Goal: Task Accomplishment & Management: Use online tool/utility

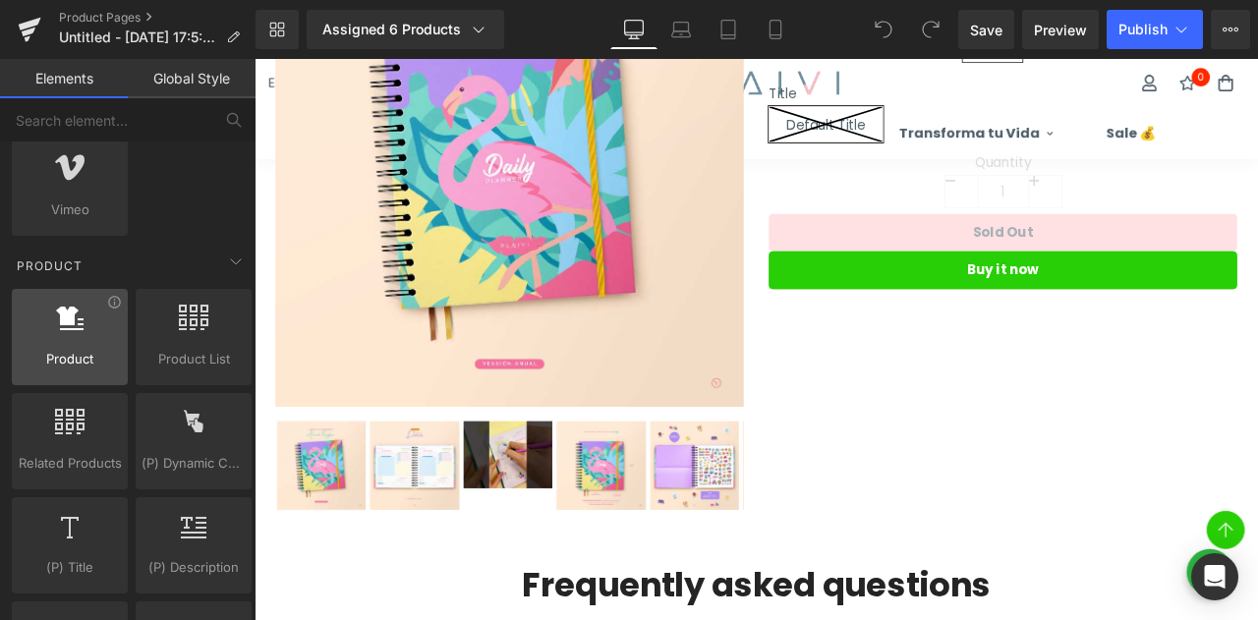
scroll to position [1671, 0]
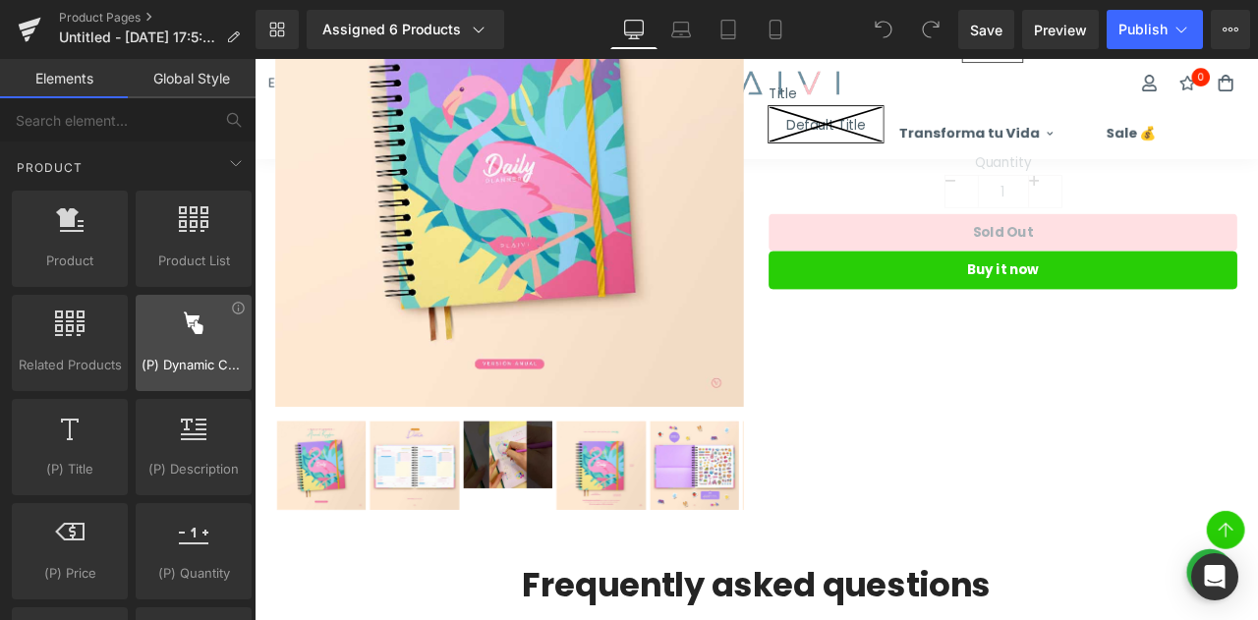
click at [186, 355] on span "(P) Dynamic Checkout Button" at bounding box center [194, 365] width 104 height 21
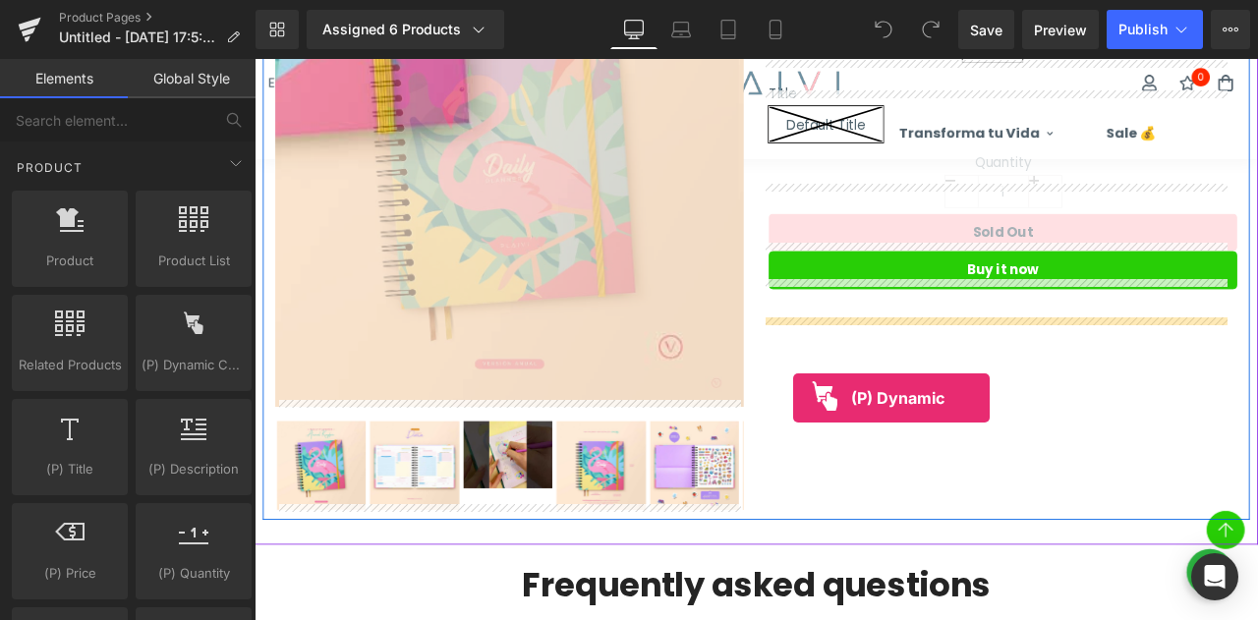
drag, startPoint x: 452, startPoint y: 394, endPoint x: 894, endPoint y: 461, distance: 446.4
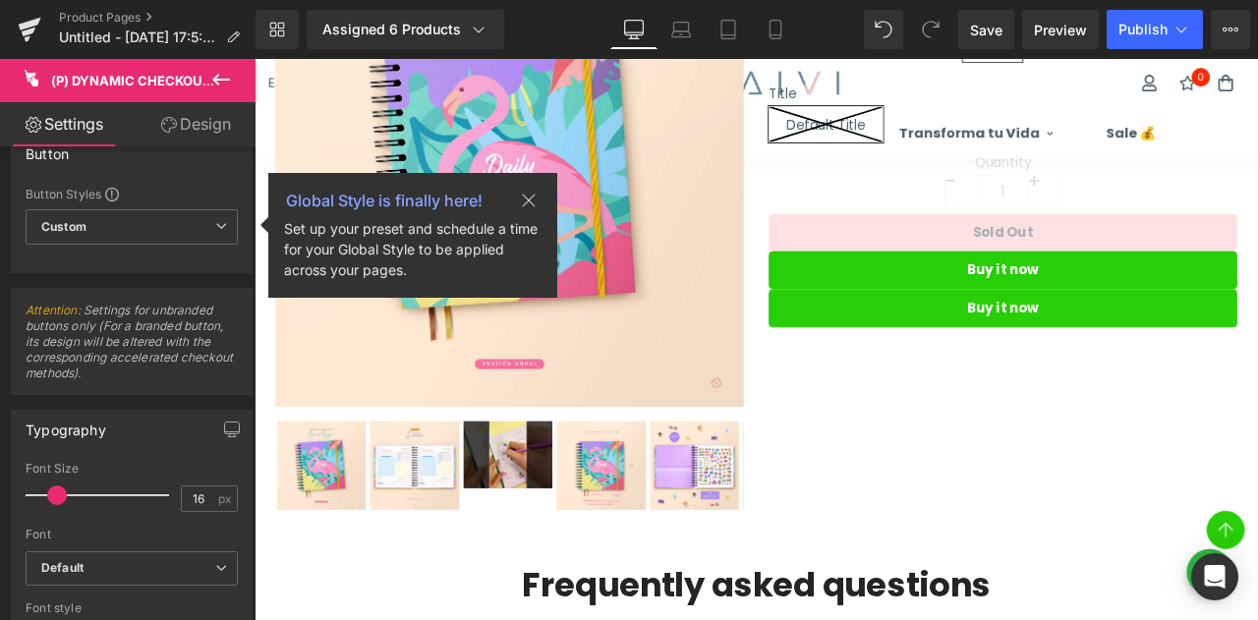
scroll to position [0, 0]
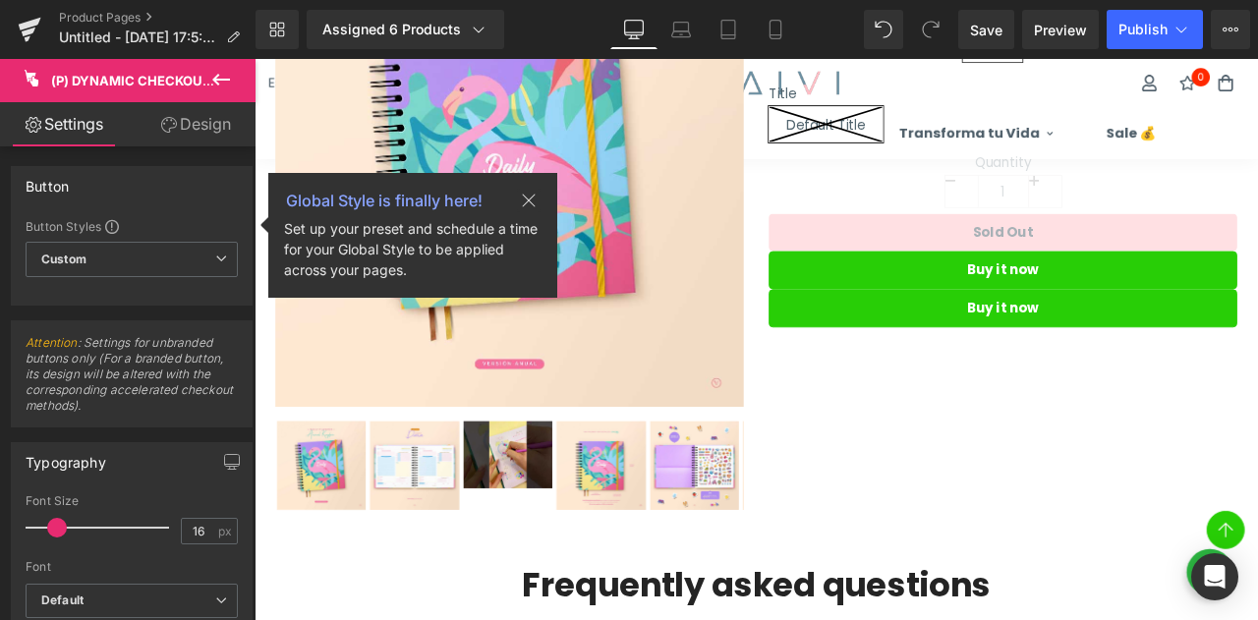
click at [191, 121] on link "Design" at bounding box center [196, 124] width 128 height 44
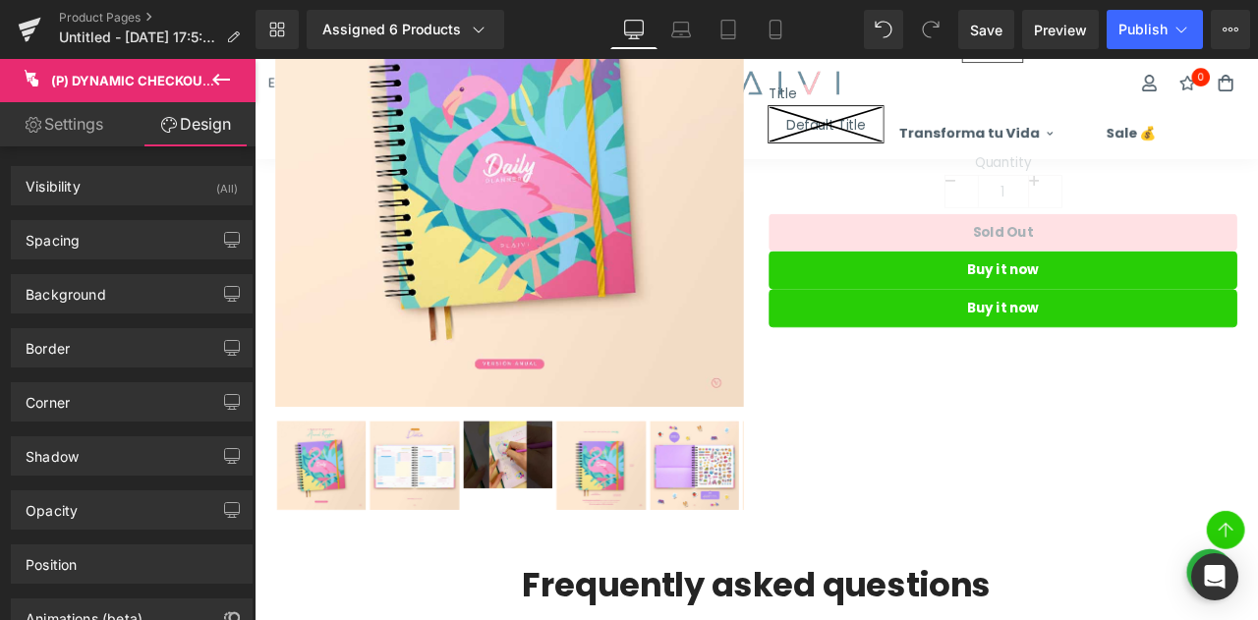
click at [49, 130] on link "Settings" at bounding box center [64, 124] width 128 height 44
type input "100"
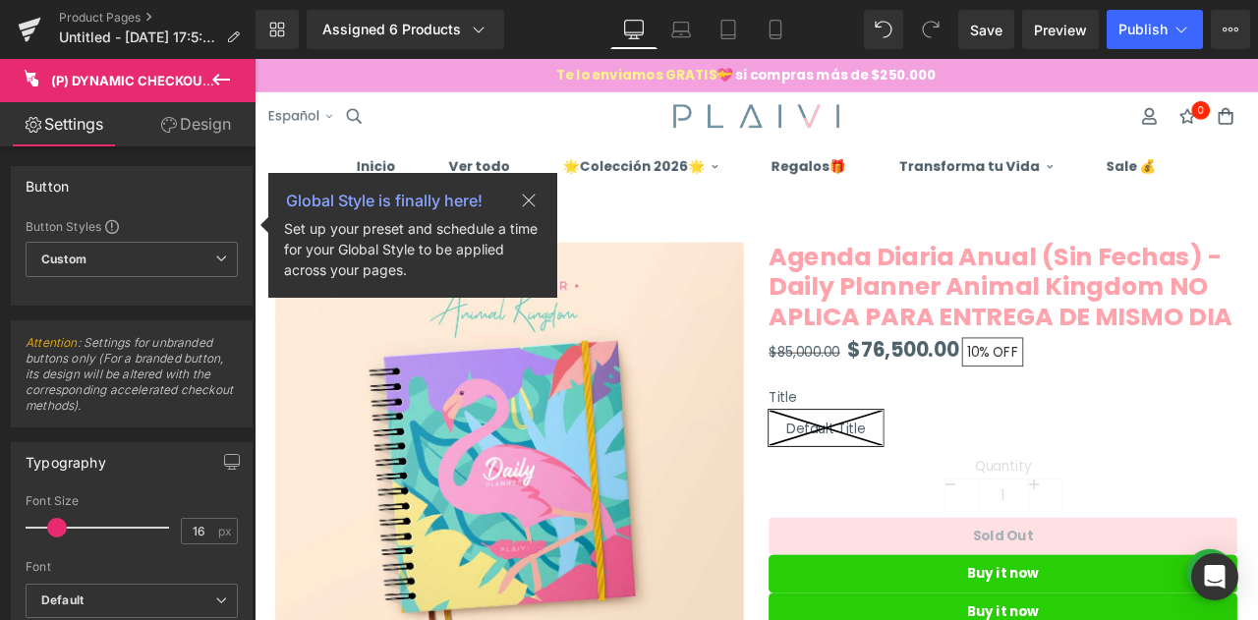
click at [223, 78] on icon at bounding box center [221, 80] width 24 height 24
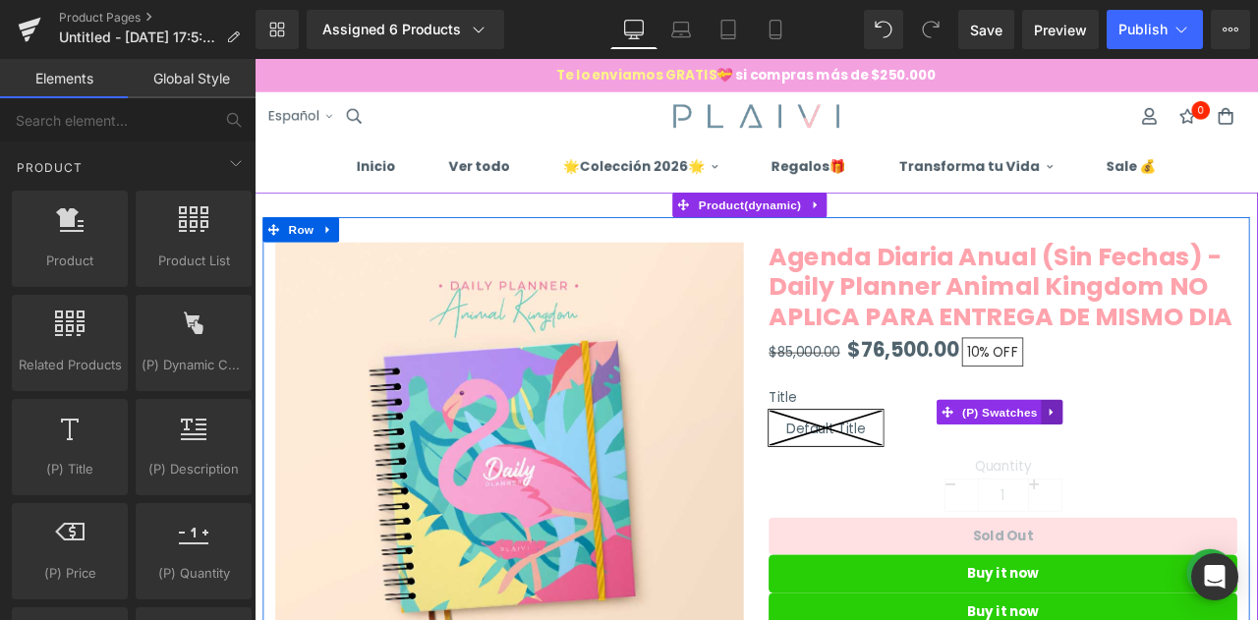
click at [1204, 493] on link at bounding box center [1201, 477] width 26 height 29
click at [1095, 386] on h3 "Agenda Diaria Anual (Sin Fechas) - Daily Planner Animal Kingdom NO APLICA PARA …" at bounding box center [1141, 331] width 555 height 110
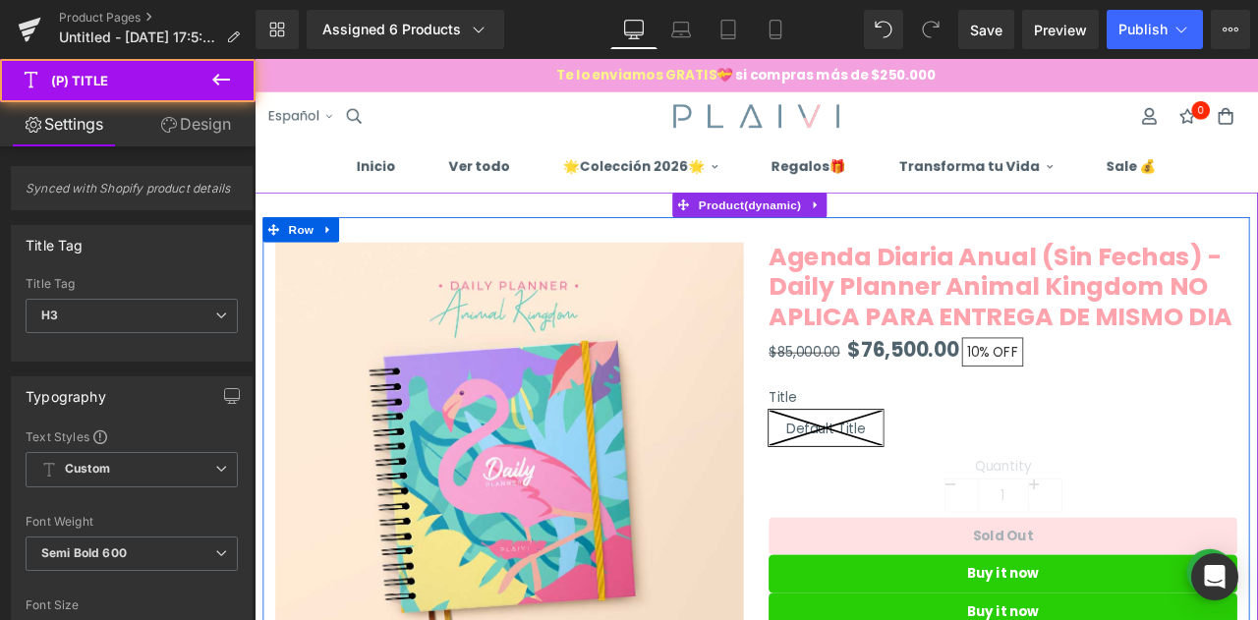
click at [1099, 418] on span "10%" at bounding box center [1112, 406] width 27 height 23
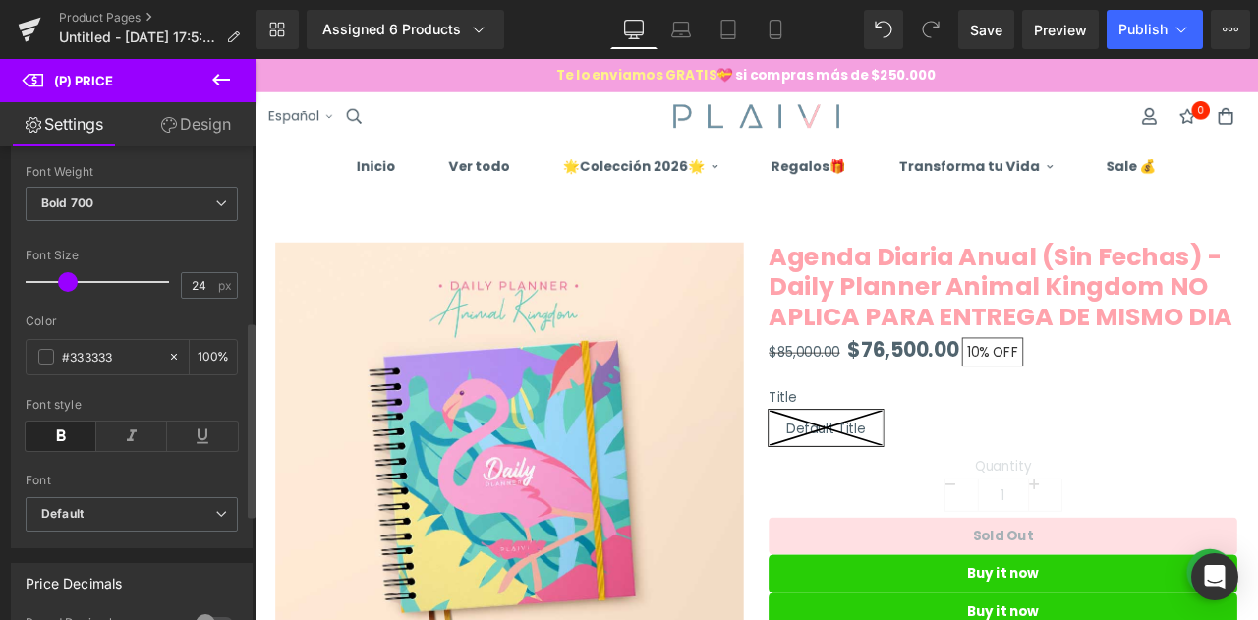
scroll to position [688, 0]
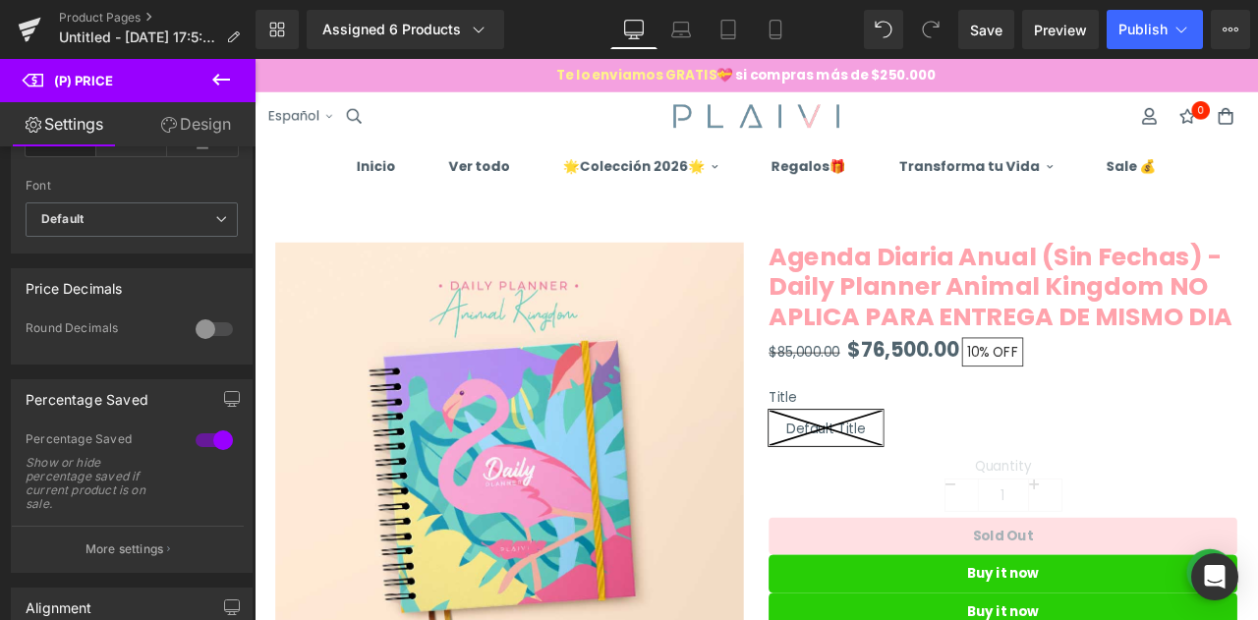
click at [224, 78] on icon at bounding box center [221, 80] width 24 height 24
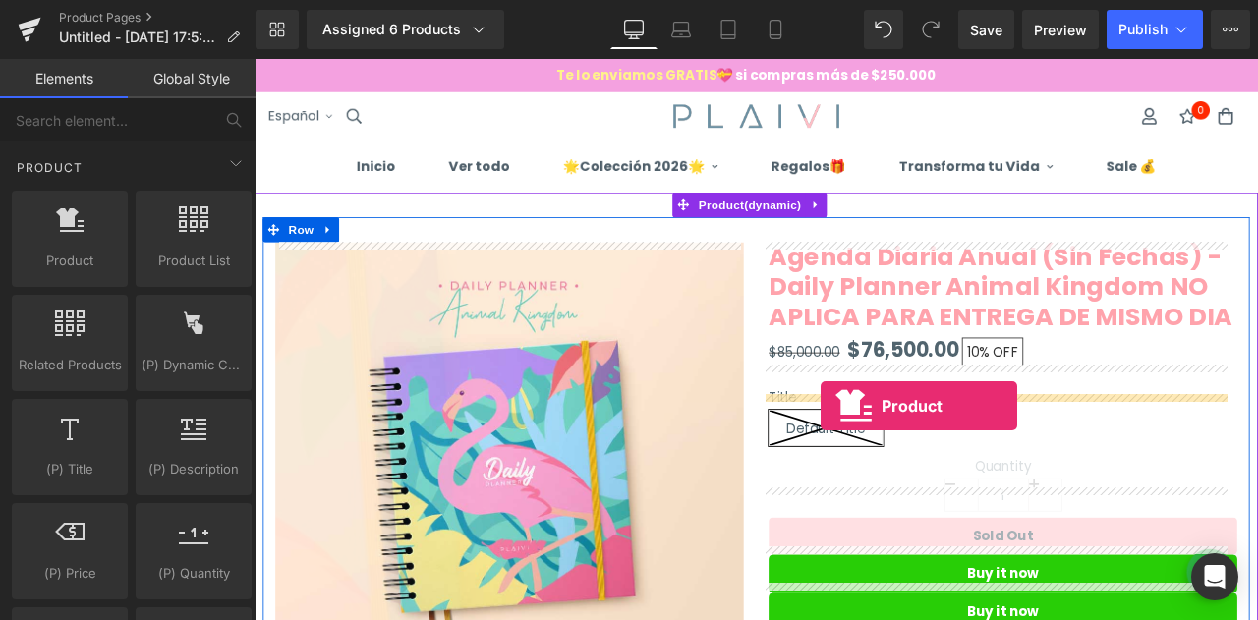
drag, startPoint x: 321, startPoint y: 294, endPoint x: 926, endPoint y: 470, distance: 629.7
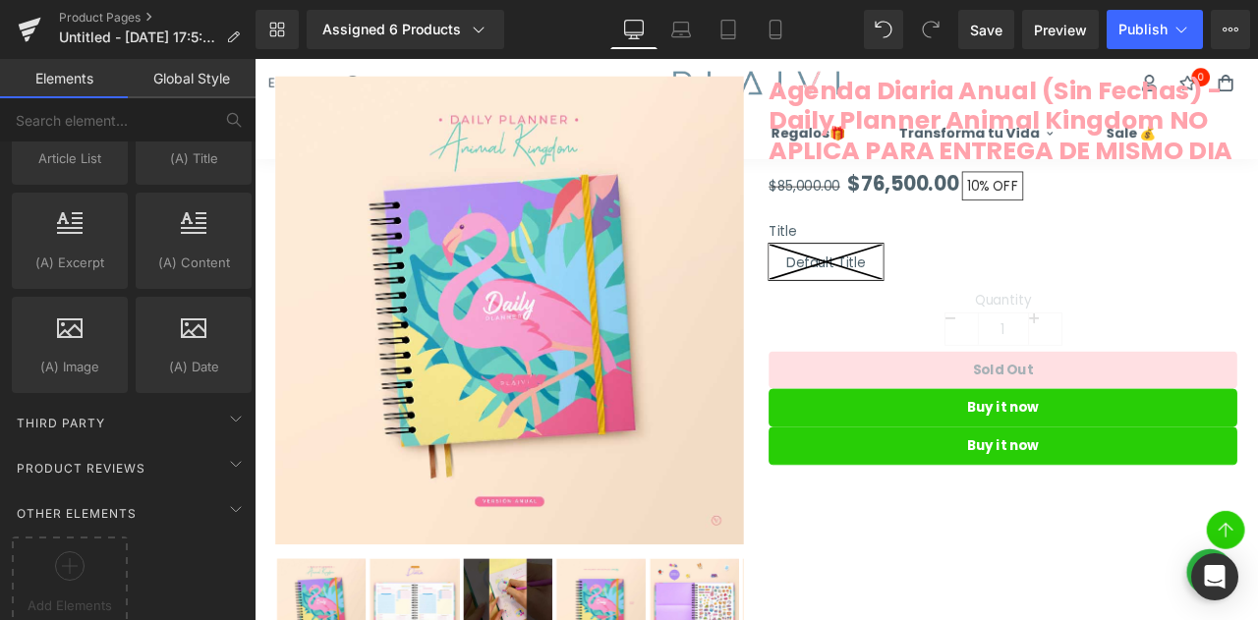
scroll to position [0, 0]
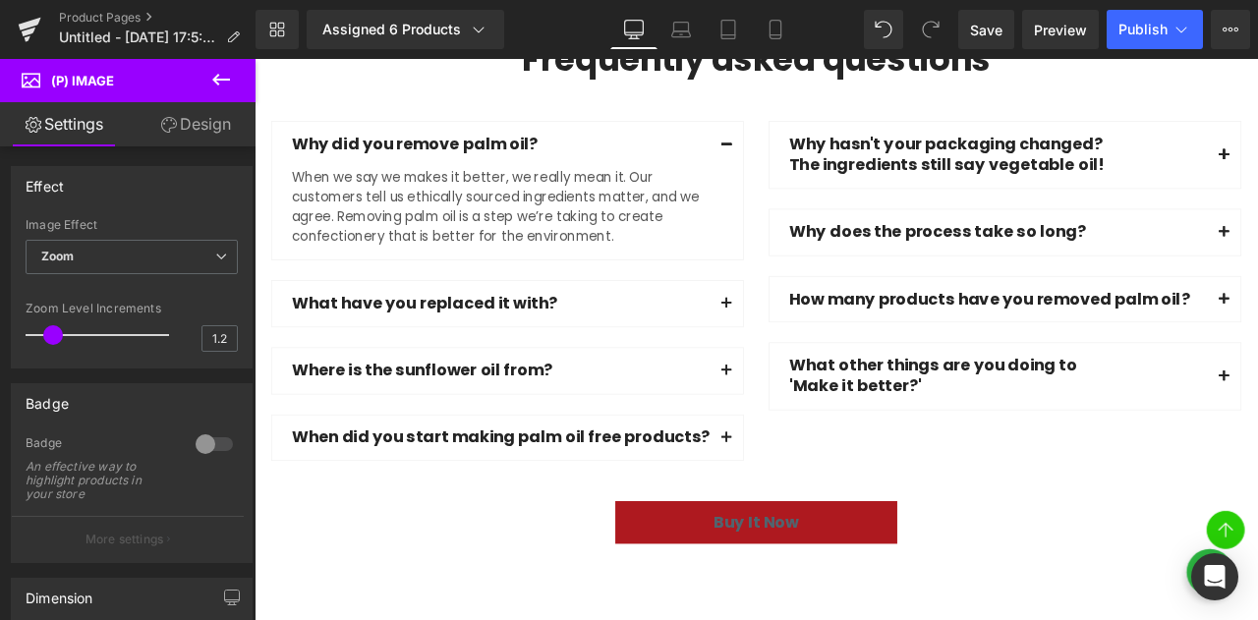
click at [216, 82] on icon at bounding box center [221, 80] width 18 height 12
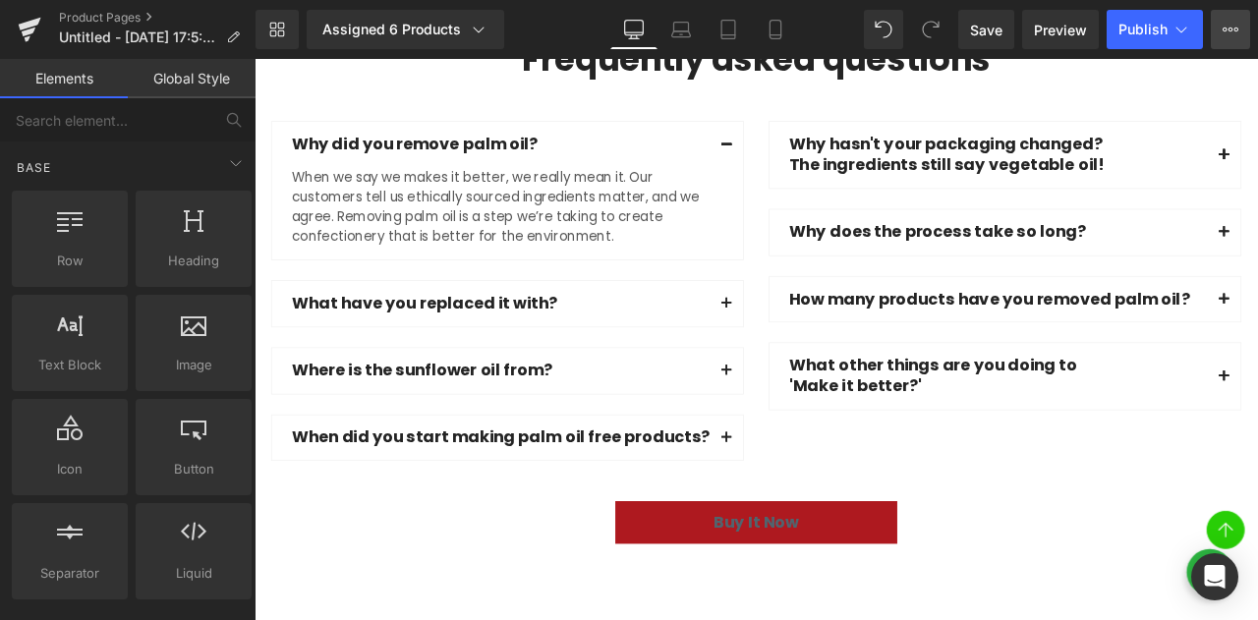
click at [1235, 29] on icon at bounding box center [1237, 30] width 5 height 4
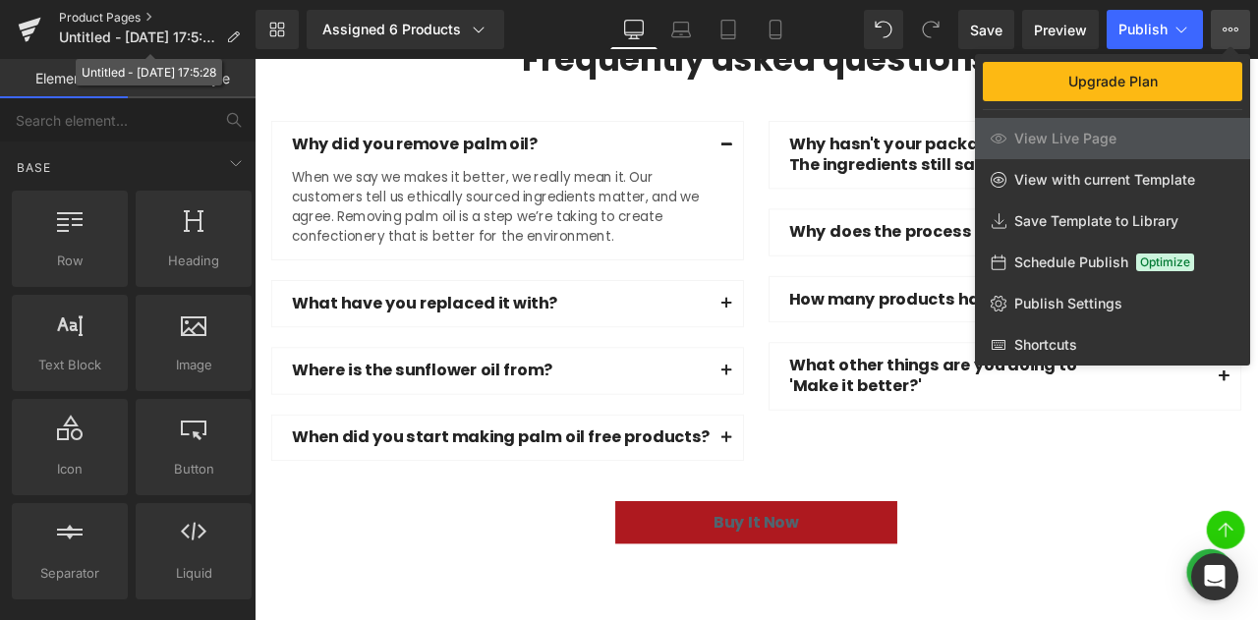
click at [151, 25] on link "Product Pages" at bounding box center [157, 18] width 197 height 16
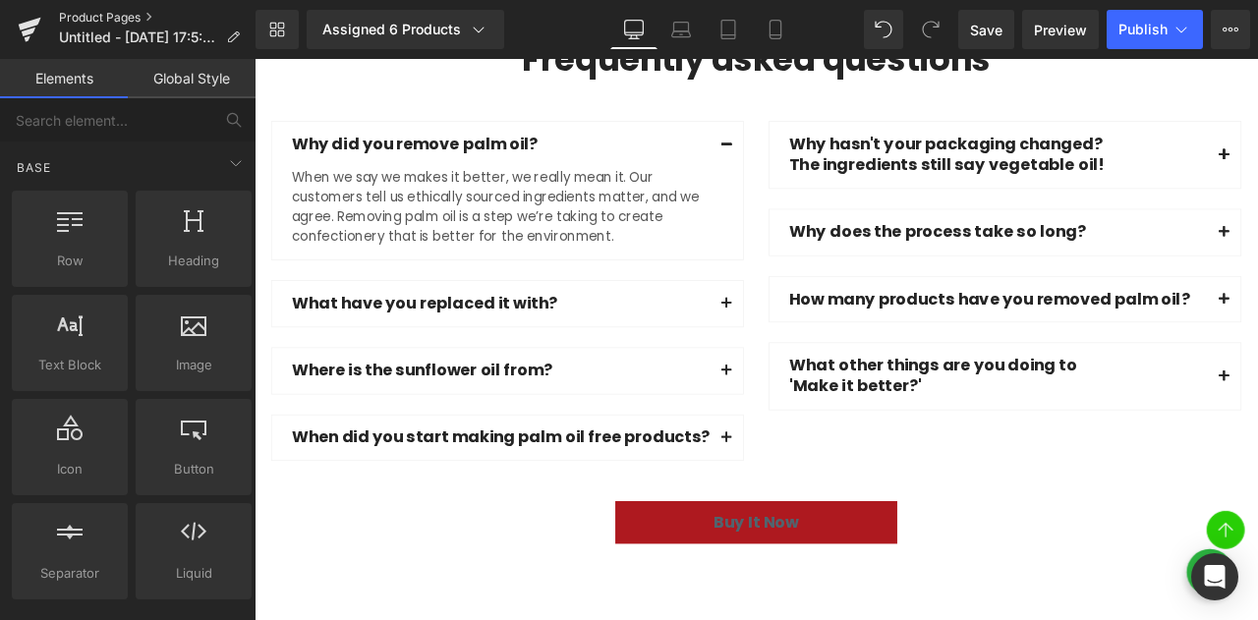
click at [122, 17] on link "Product Pages" at bounding box center [157, 18] width 197 height 16
